Goal: Submit feedback/report problem

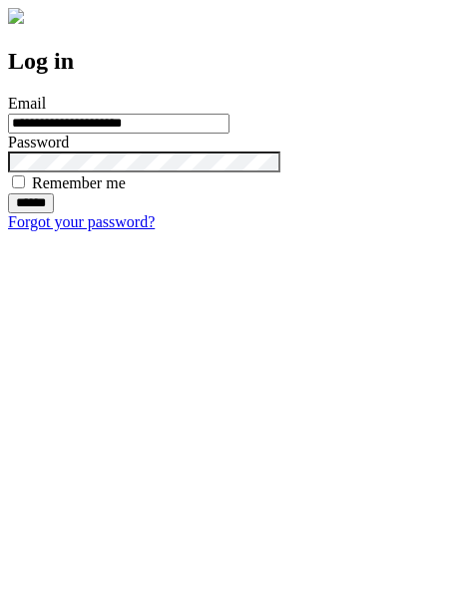
click at [54, 213] on input "******" at bounding box center [31, 204] width 46 height 20
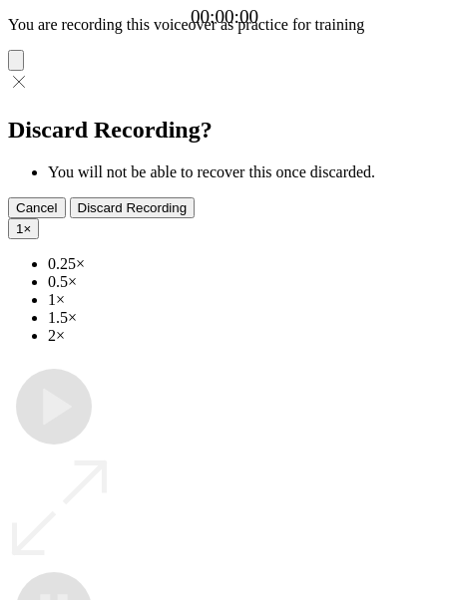
type input "**********"
